Goal: Task Accomplishment & Management: Manage account settings

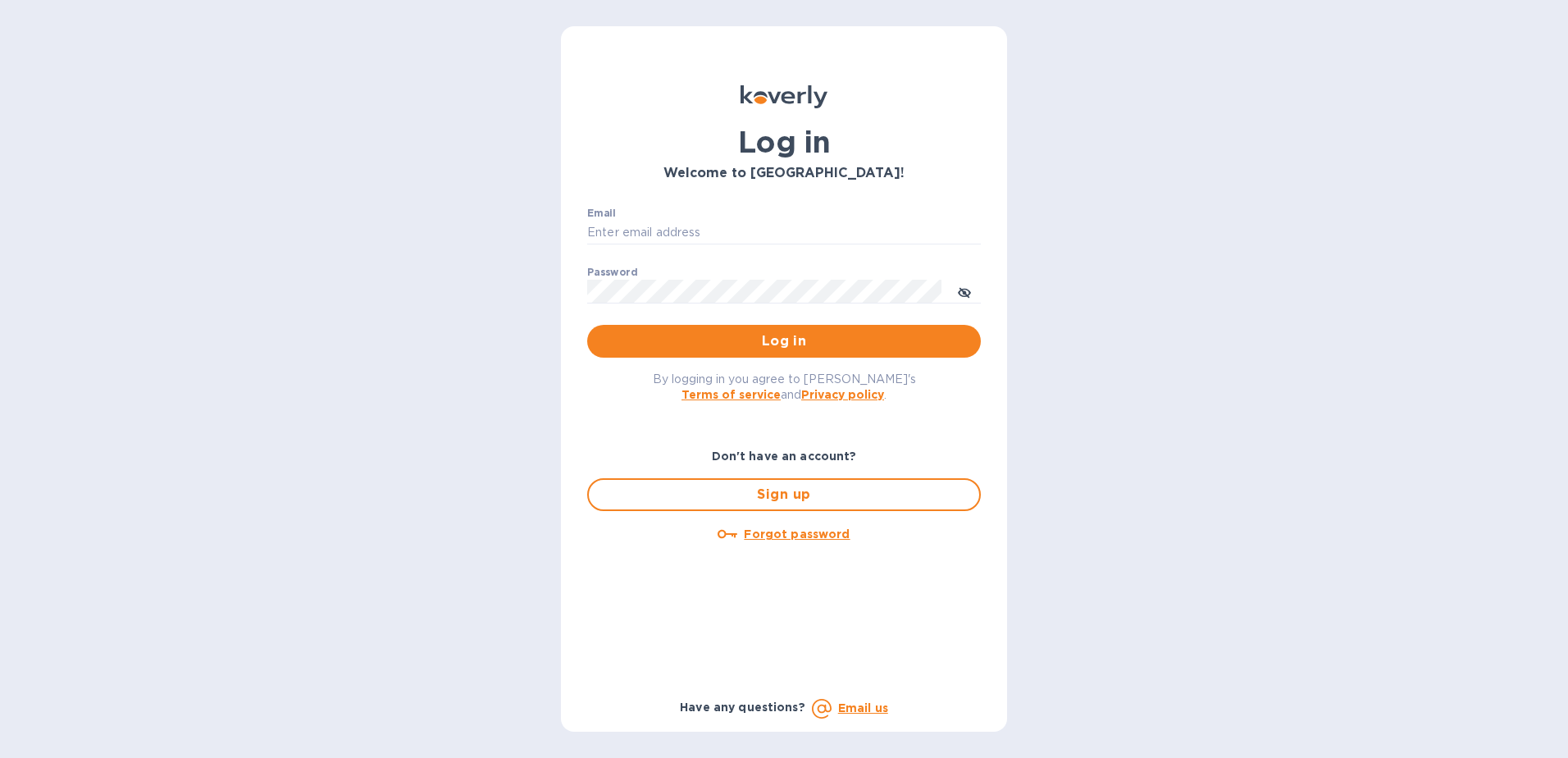
type input "fshobe@goldenramimports.com"
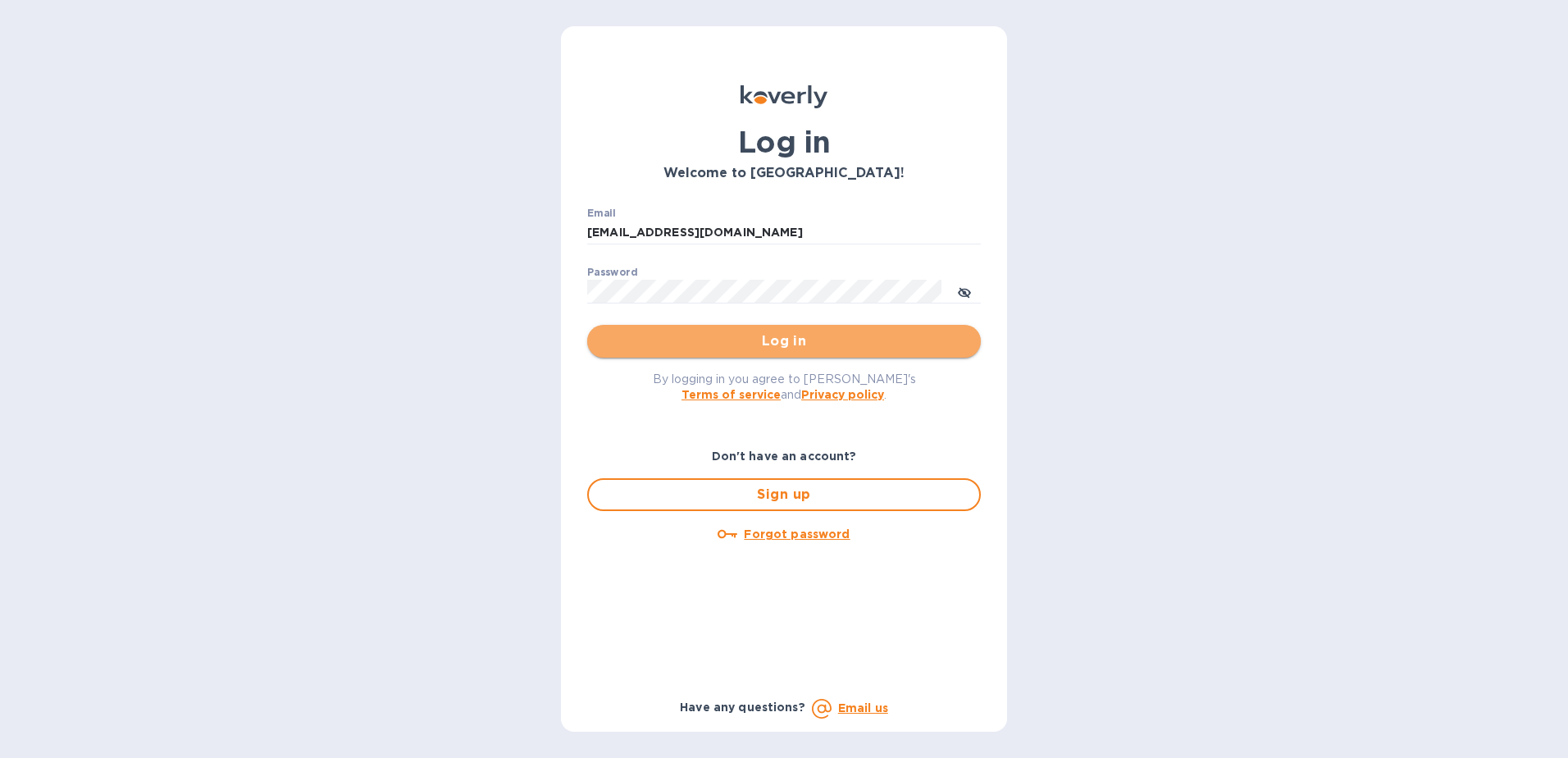
click at [792, 350] on span "Log in" at bounding box center [784, 341] width 367 height 20
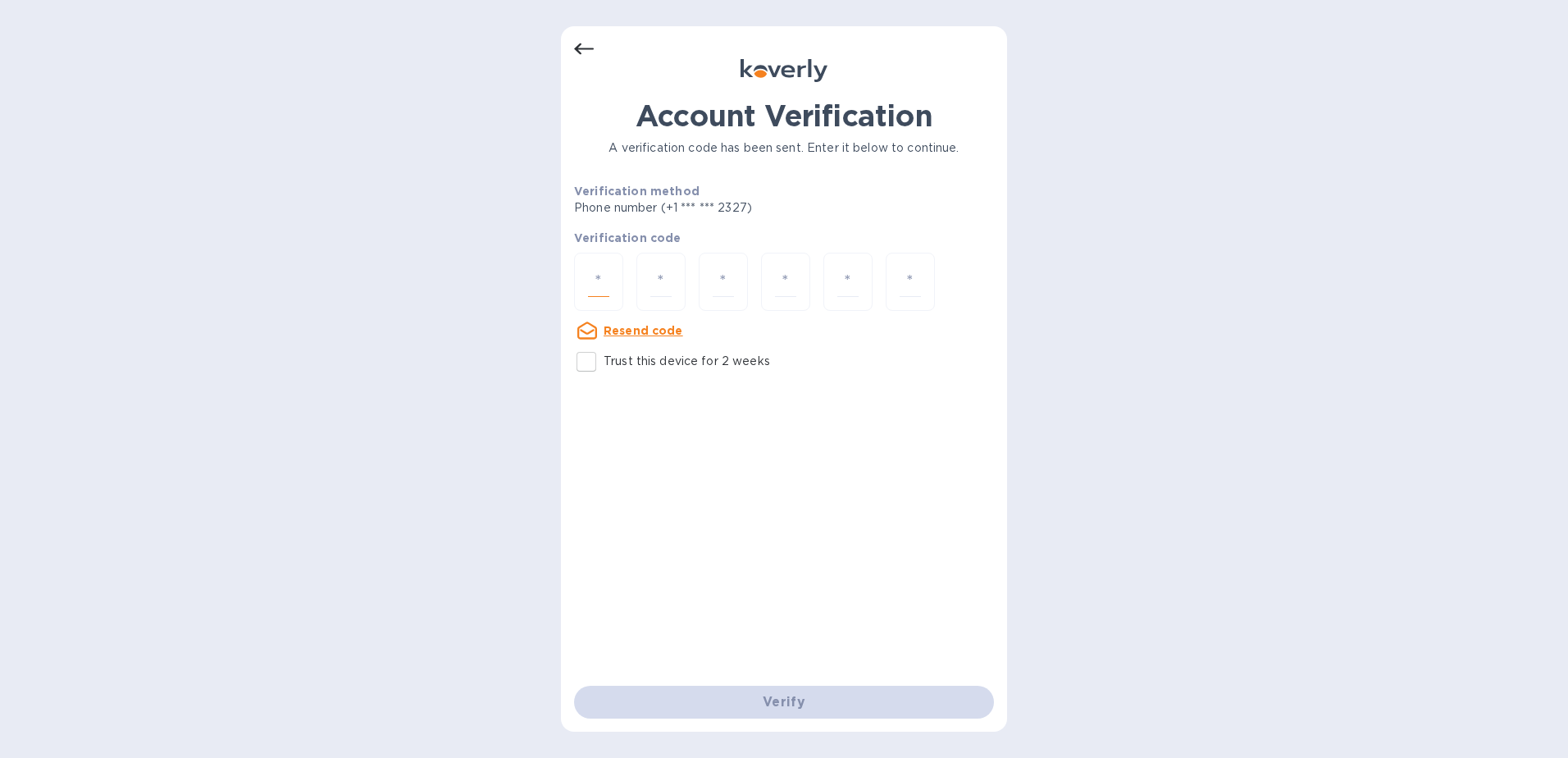
click at [592, 280] on input "number" at bounding box center [599, 282] width 21 height 30
type input "2"
type input "8"
type input "9"
type input "2"
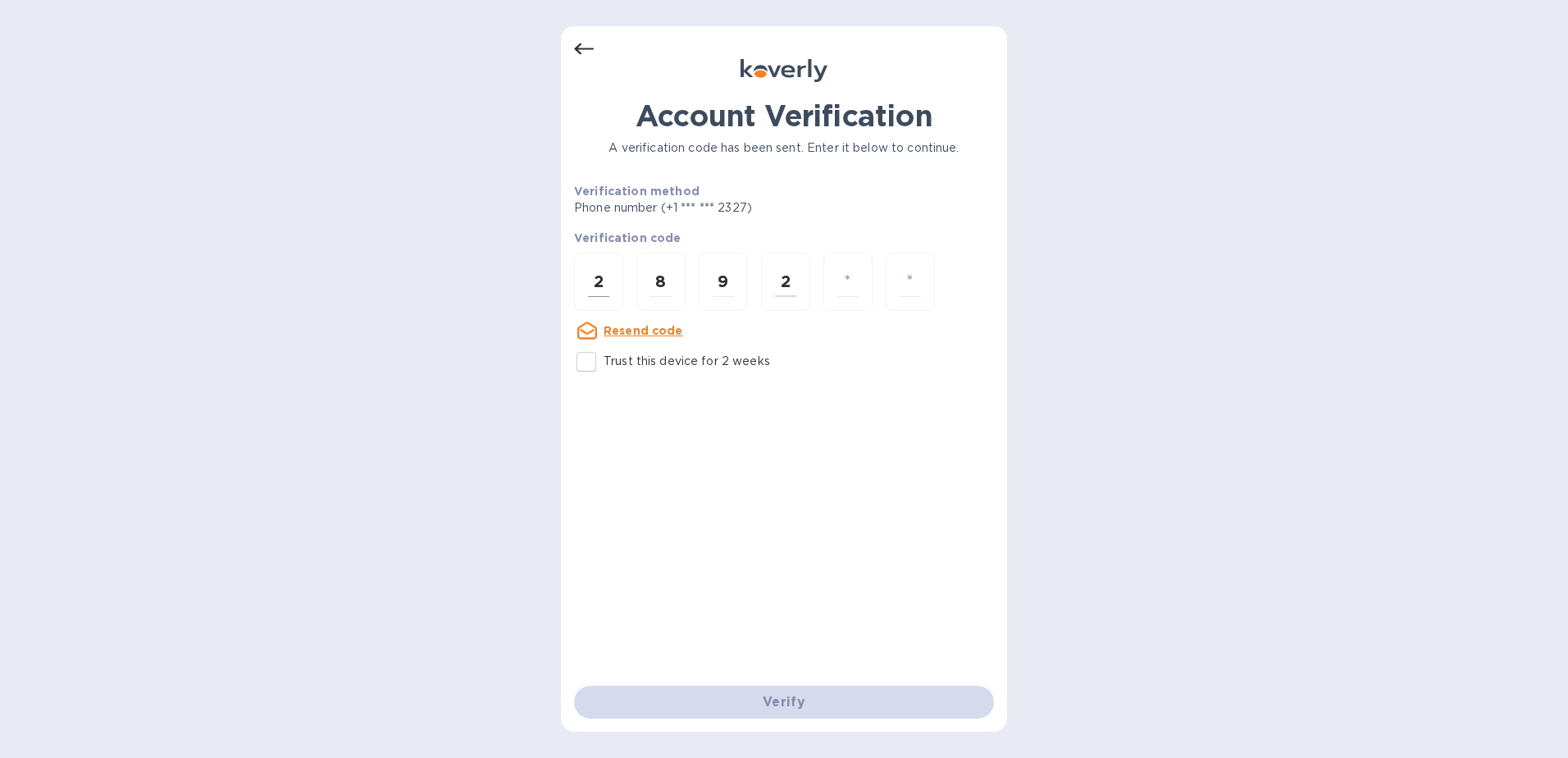
type input "6"
type input "7"
